Goal: Register for event/course

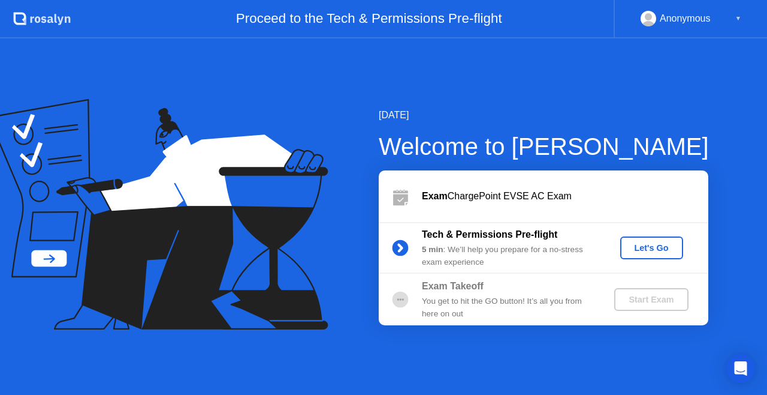
click at [641, 254] on button "Let's Go" at bounding box center [652, 247] width 63 height 23
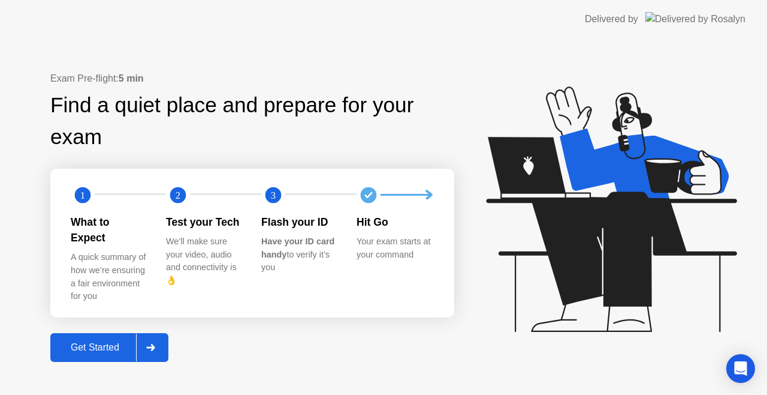
click at [94, 342] on div "Get Started" at bounding box center [95, 347] width 82 height 11
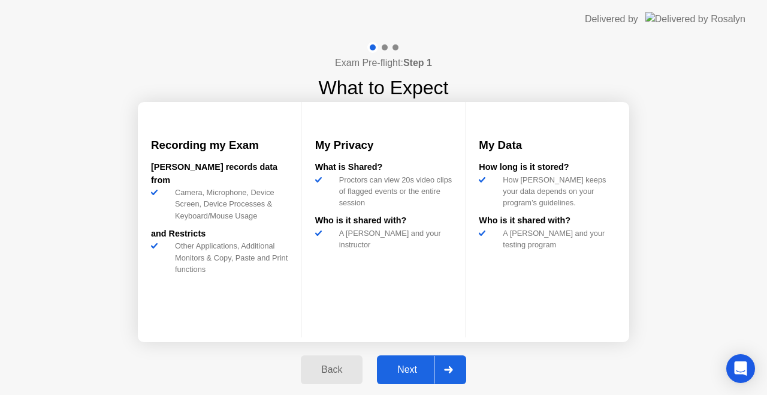
click at [419, 369] on div "Next" at bounding box center [407, 369] width 53 height 11
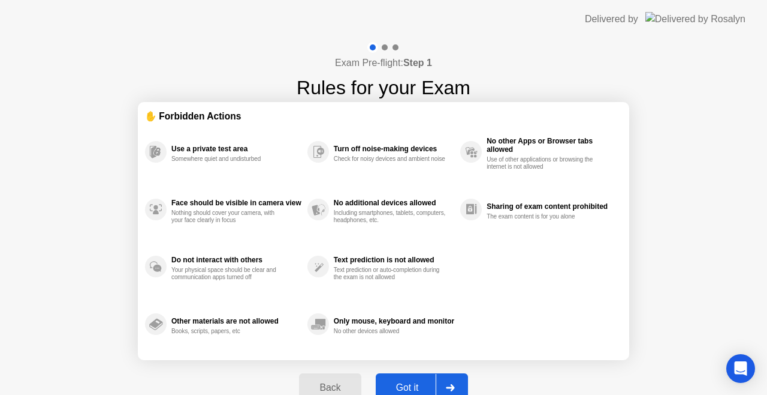
click at [411, 385] on div "Got it" at bounding box center [408, 387] width 56 height 11
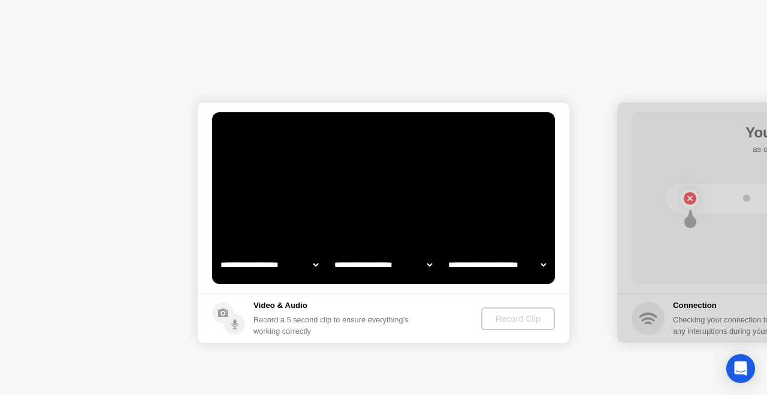
select select "**********"
select select "*******"
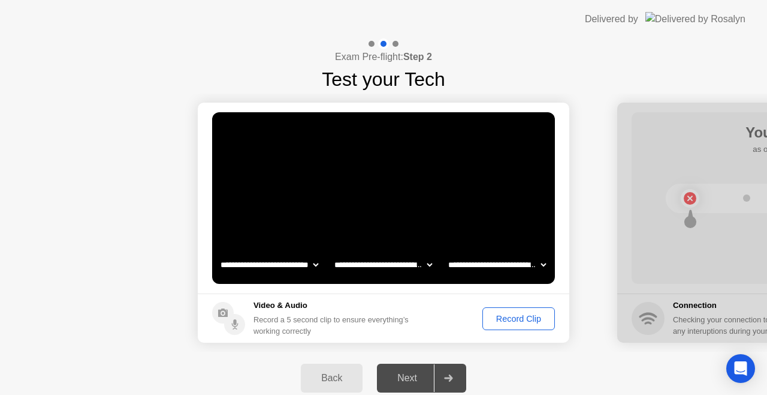
click at [517, 317] on div "Record Clip" at bounding box center [519, 319] width 64 height 10
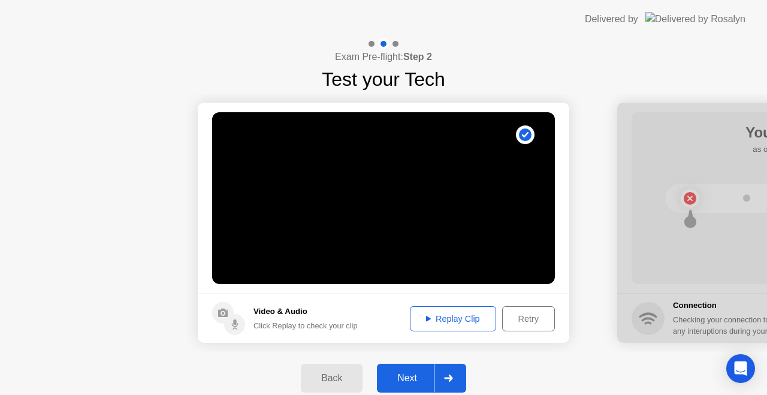
click at [411, 378] on div "Next" at bounding box center [407, 377] width 53 height 11
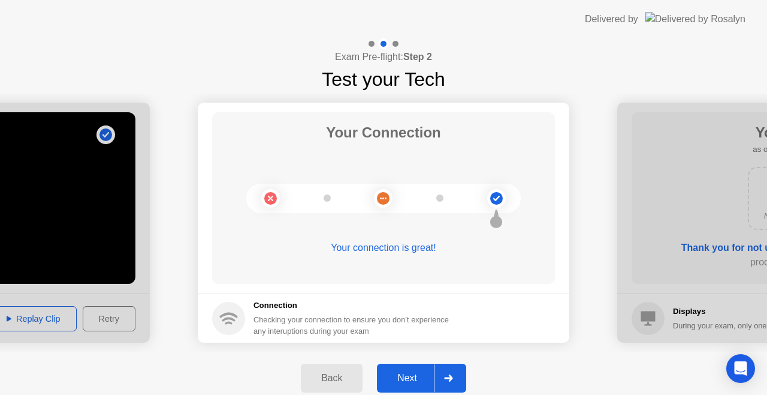
click at [413, 377] on div "Next" at bounding box center [407, 377] width 53 height 11
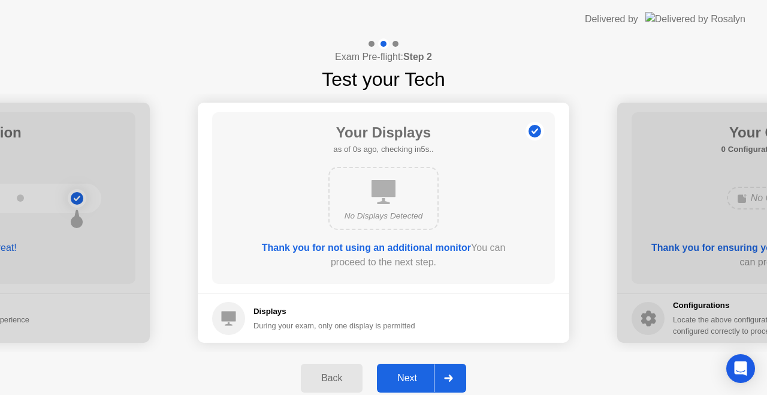
click at [413, 377] on div "Next" at bounding box center [407, 377] width 53 height 11
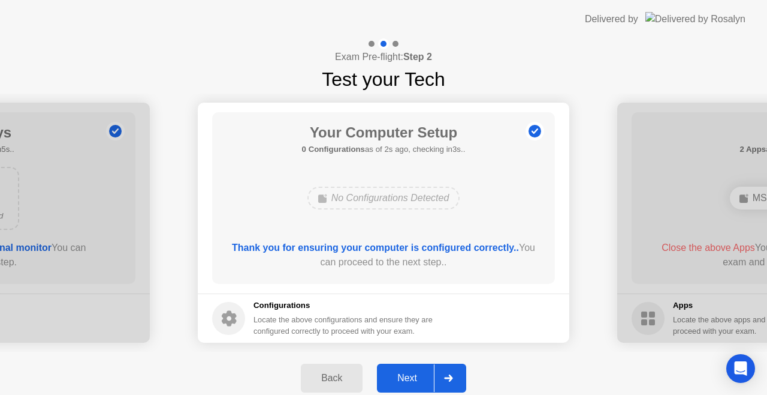
click at [413, 378] on div "Next" at bounding box center [407, 377] width 53 height 11
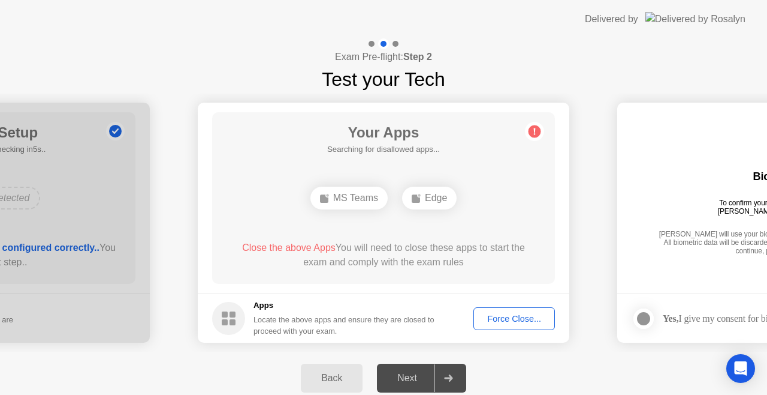
click at [514, 318] on div "Force Close..." at bounding box center [514, 319] width 73 height 10
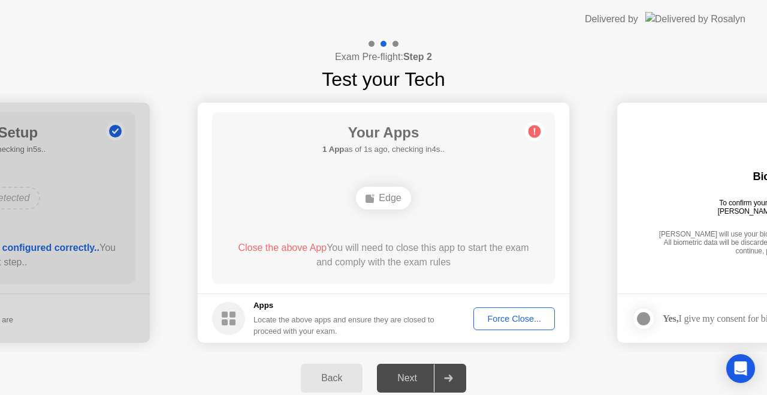
click at [534, 314] on div "Force Close..." at bounding box center [514, 319] width 73 height 10
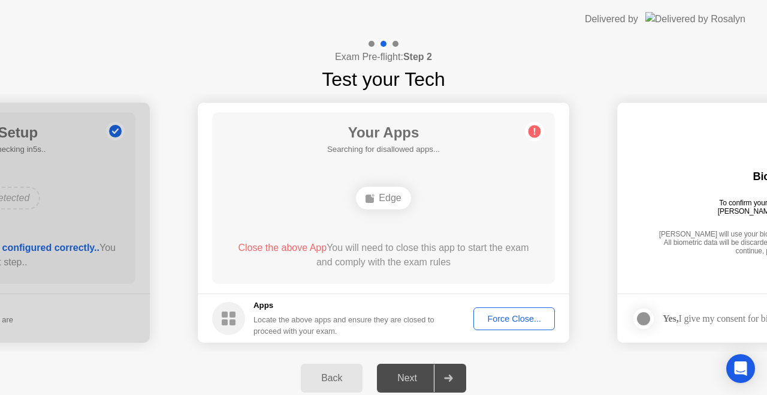
click at [496, 318] on div "Force Close..." at bounding box center [514, 319] width 73 height 10
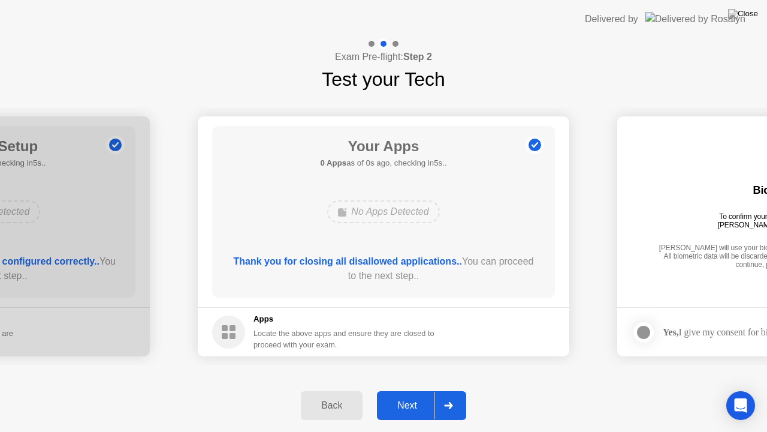
click at [422, 278] on div "Thank you for closing all disallowed applications.. You can proceed to the next…" at bounding box center [384, 268] width 309 height 29
click at [409, 394] on div "Next" at bounding box center [407, 405] width 53 height 11
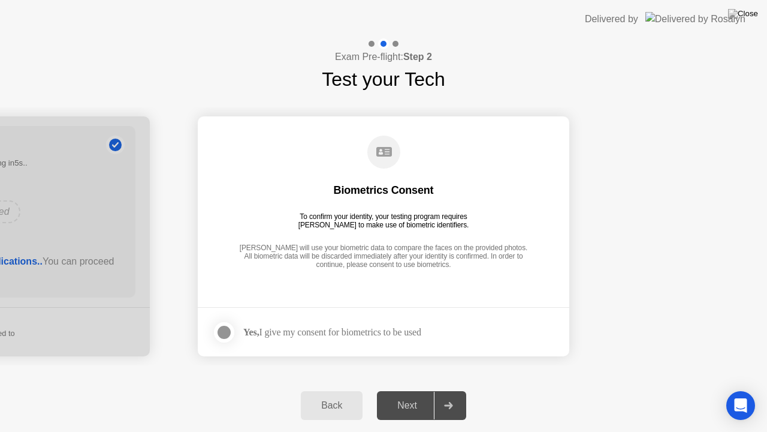
click at [220, 331] on div at bounding box center [224, 332] width 14 height 14
click at [401, 394] on button "Next" at bounding box center [421, 405] width 89 height 29
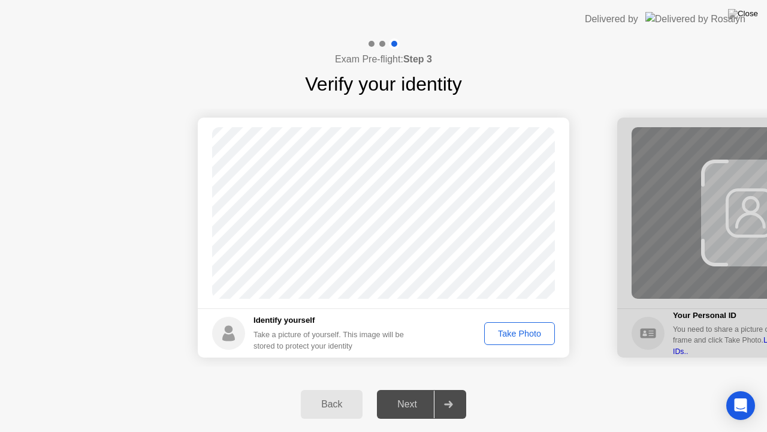
click at [522, 333] on div "Take Photo" at bounding box center [520, 334] width 62 height 10
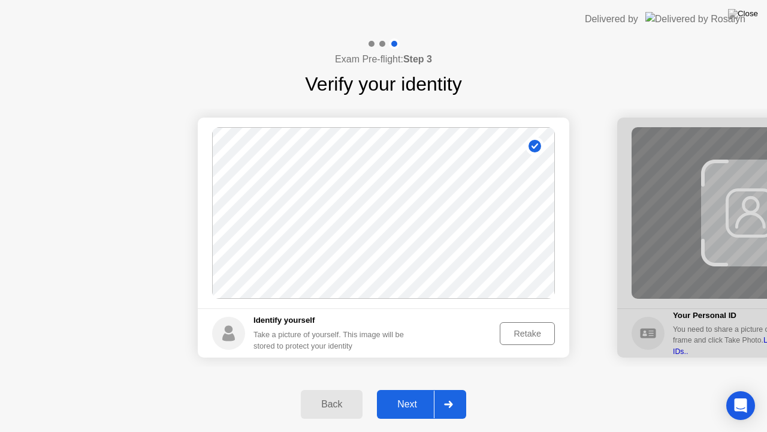
click at [399, 394] on div "Next" at bounding box center [407, 404] width 53 height 11
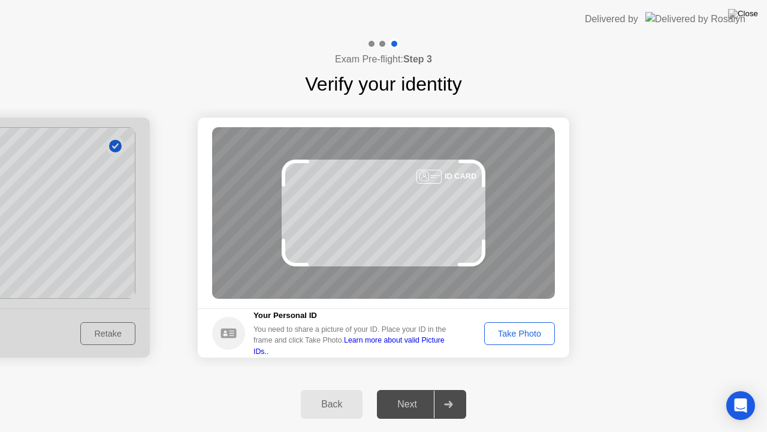
click at [530, 336] on div "Take Photo" at bounding box center [520, 334] width 62 height 10
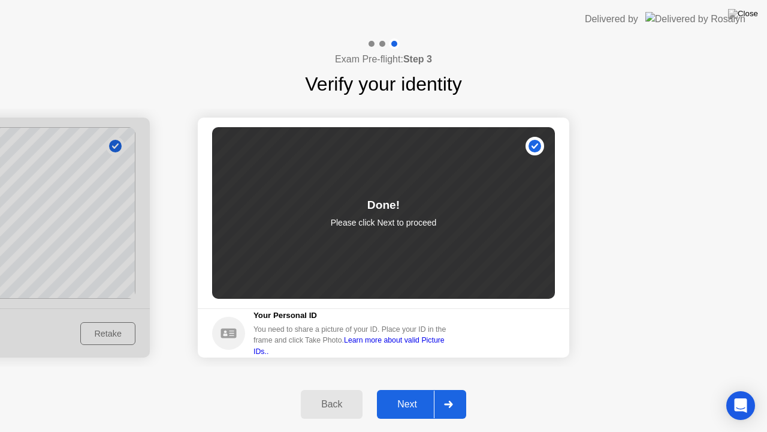
click at [408, 394] on div "Next" at bounding box center [407, 404] width 53 height 11
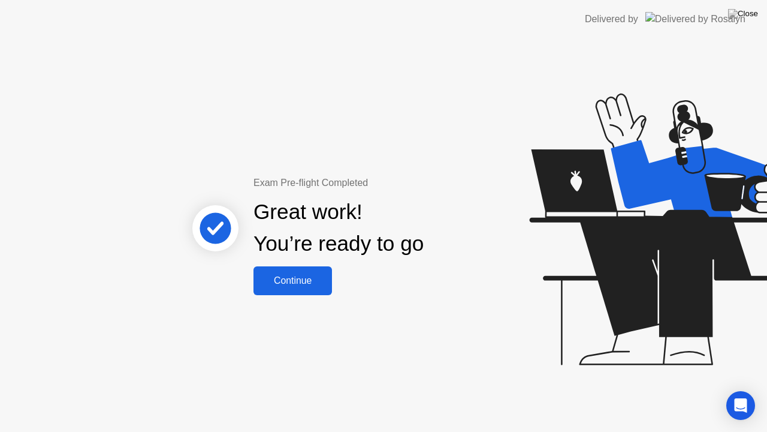
click at [285, 284] on div "Continue" at bounding box center [292, 280] width 71 height 11
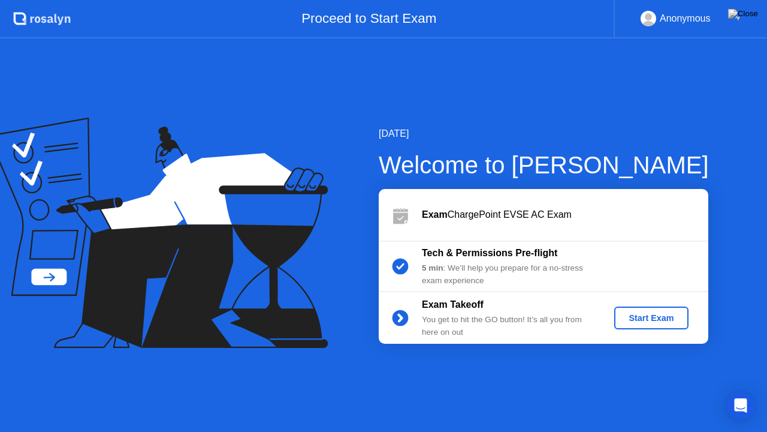
click at [654, 318] on div "Start Exam" at bounding box center [651, 318] width 64 height 10
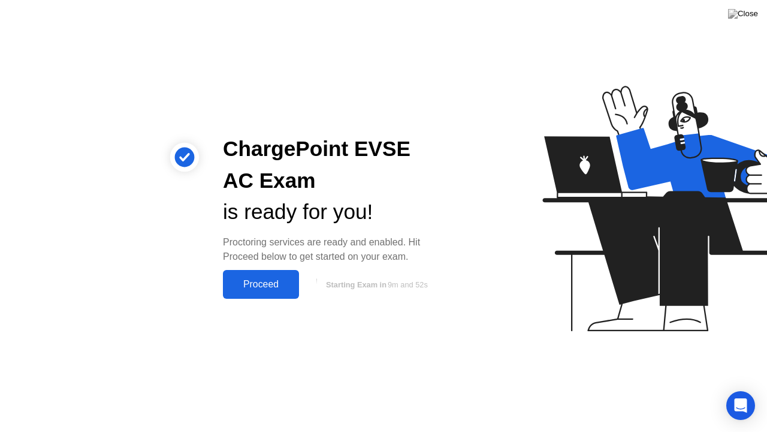
click at [258, 287] on div "Proceed" at bounding box center [261, 284] width 69 height 11
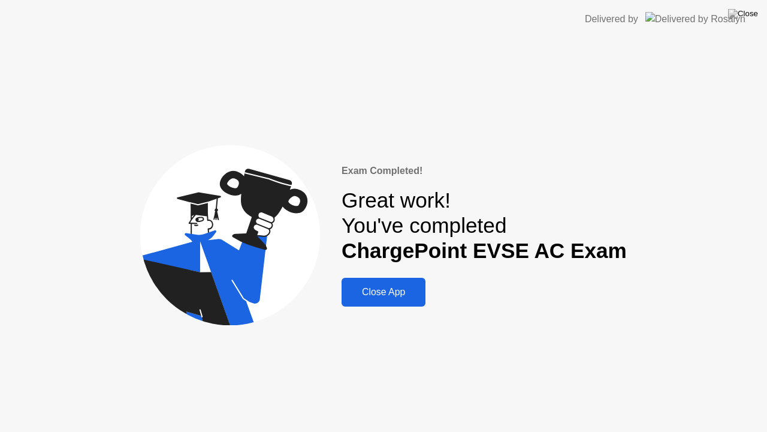
click at [407, 294] on div "Close App" at bounding box center [383, 292] width 77 height 11
